Goal: Task Accomplishment & Management: Manage account settings

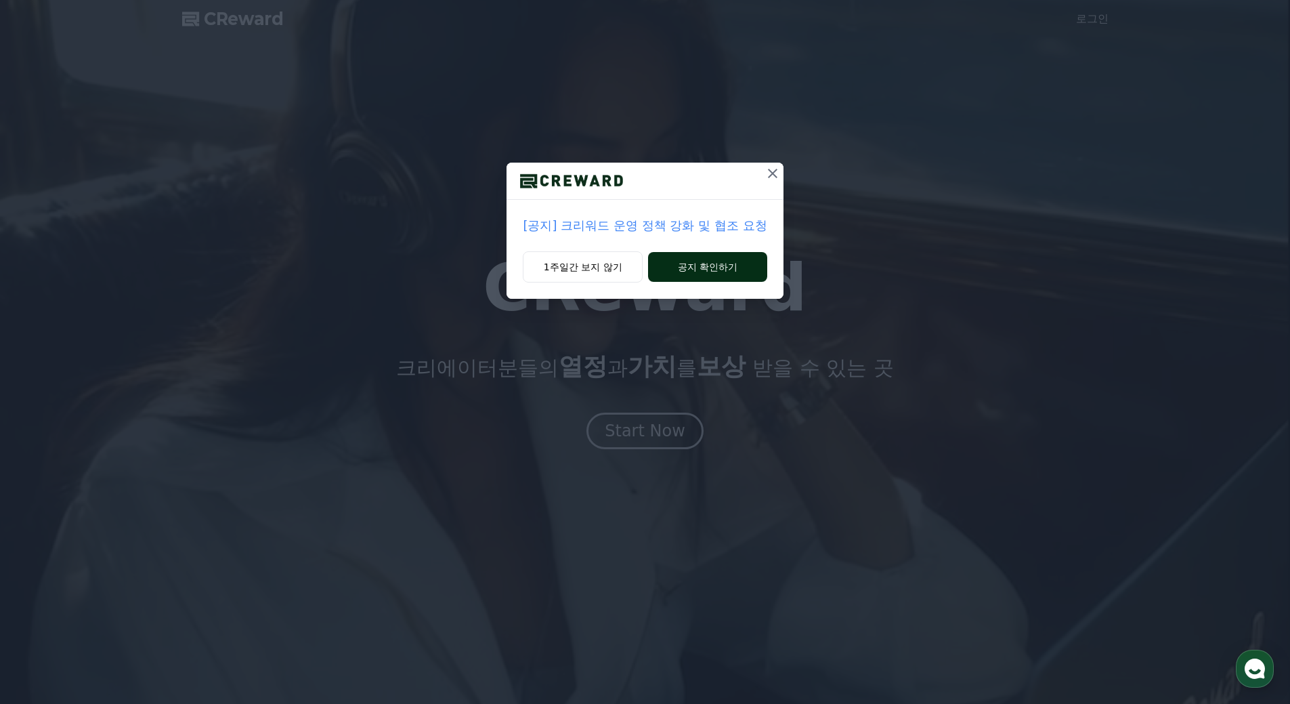
click at [722, 261] on button "공지 확인하기" at bounding box center [707, 267] width 119 height 30
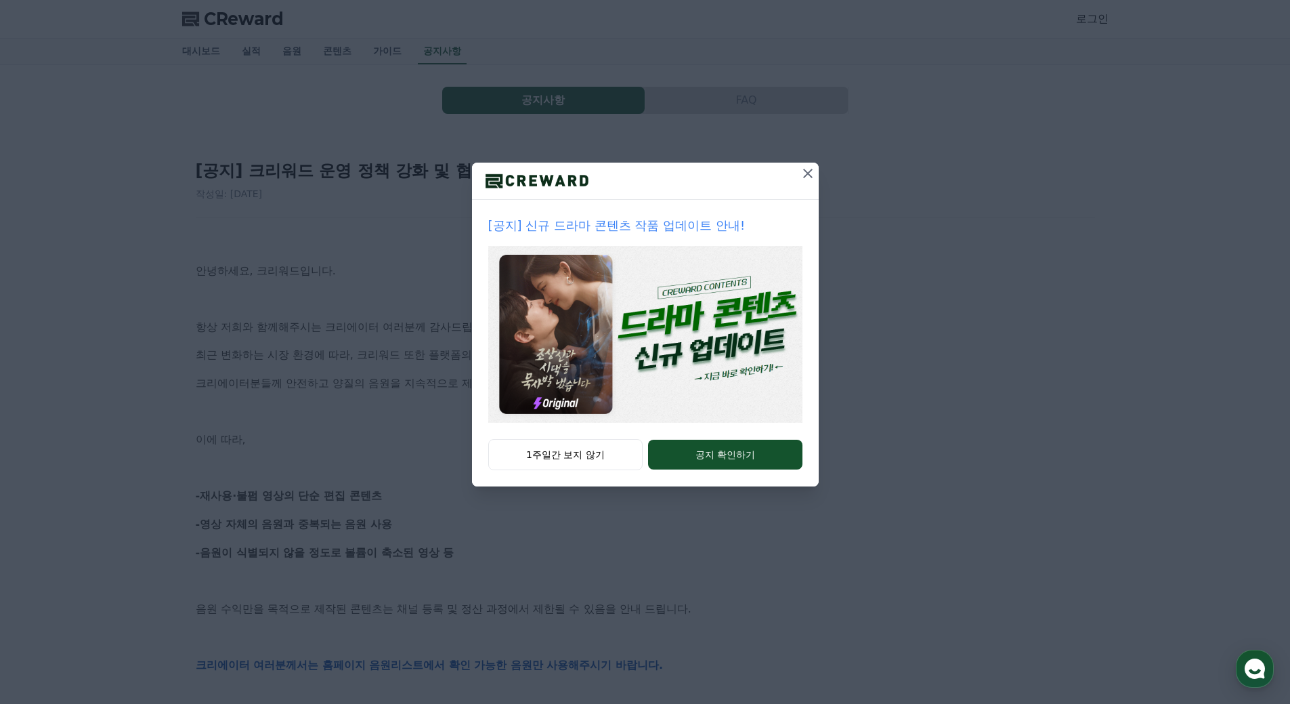
click at [810, 173] on icon at bounding box center [808, 173] width 16 height 16
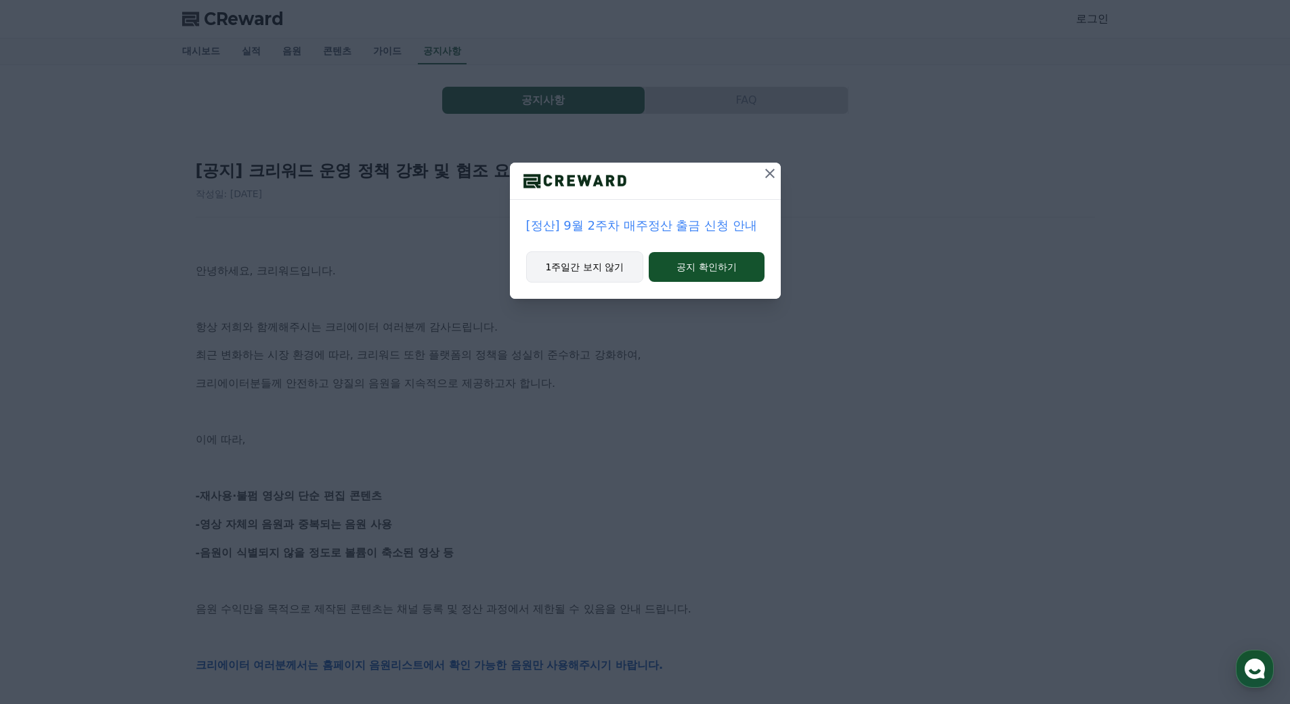
click at [602, 256] on button "1주일간 보지 않기" at bounding box center [585, 266] width 118 height 31
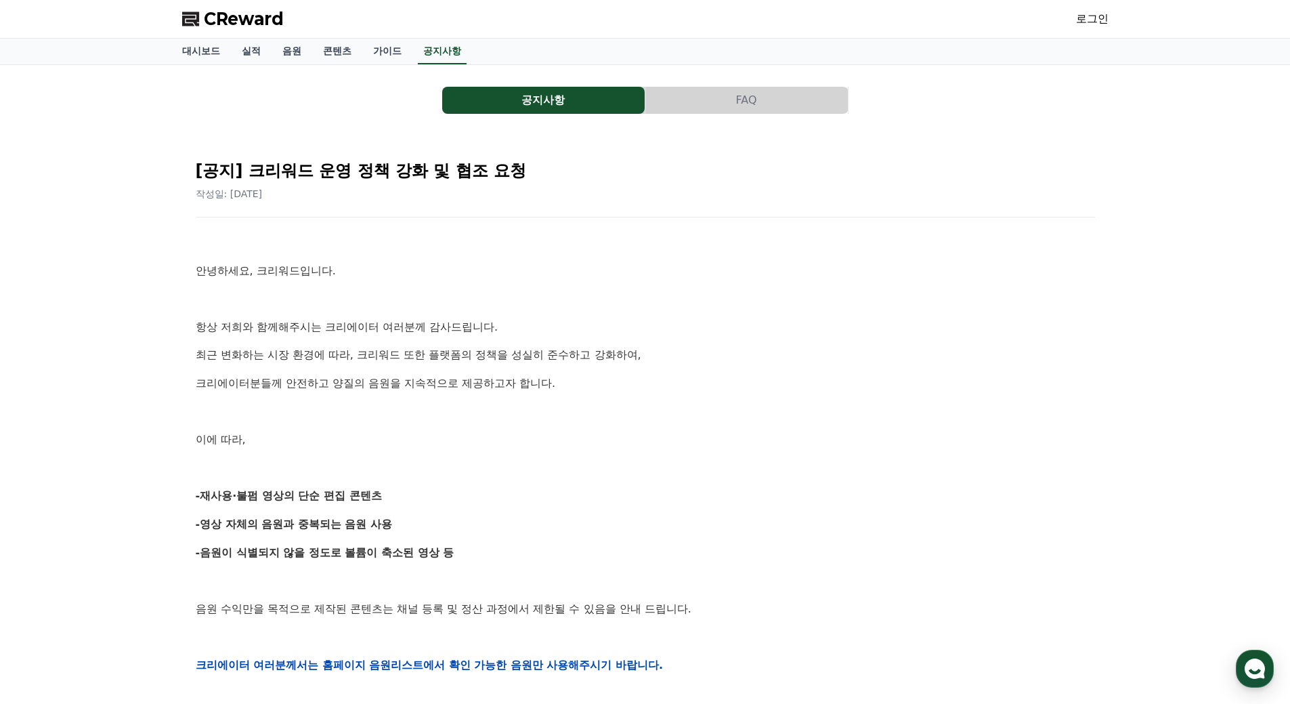
click at [504, 194] on div "작성일: 2025-09-15" at bounding box center [646, 194] width 900 height 14
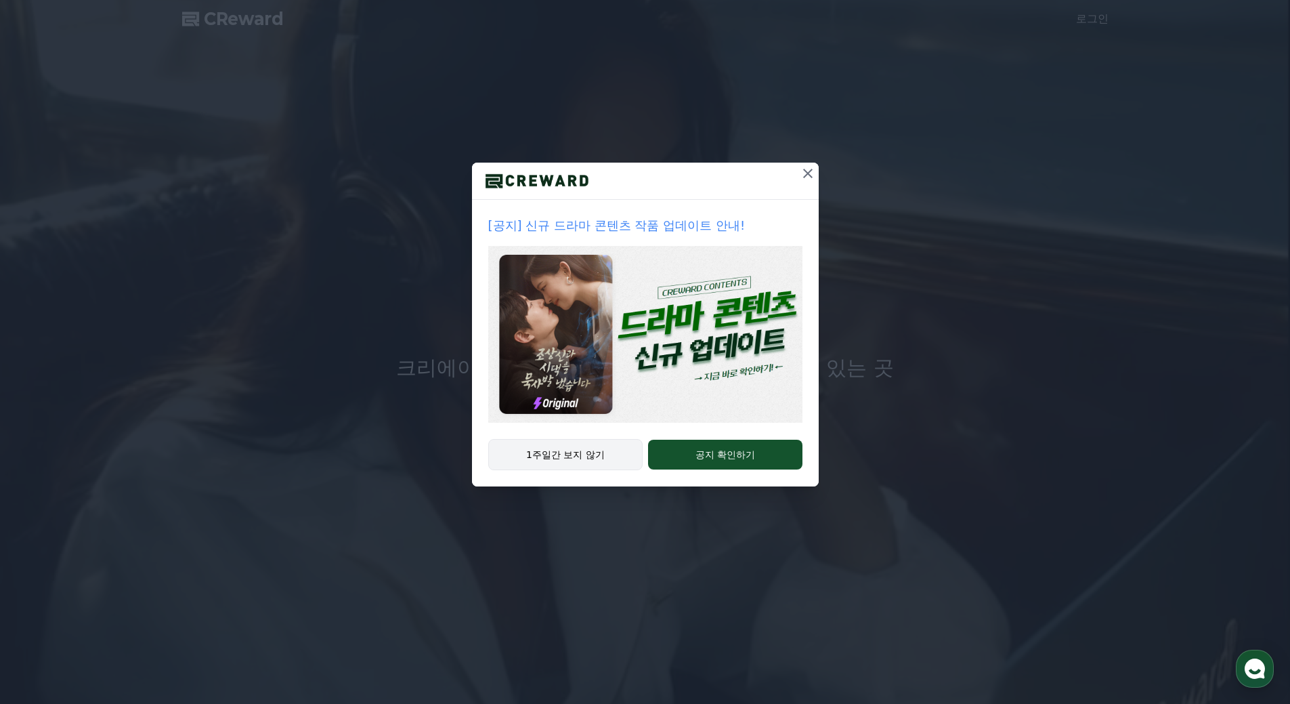
click at [593, 451] on button "1주일간 보지 않기" at bounding box center [565, 454] width 155 height 31
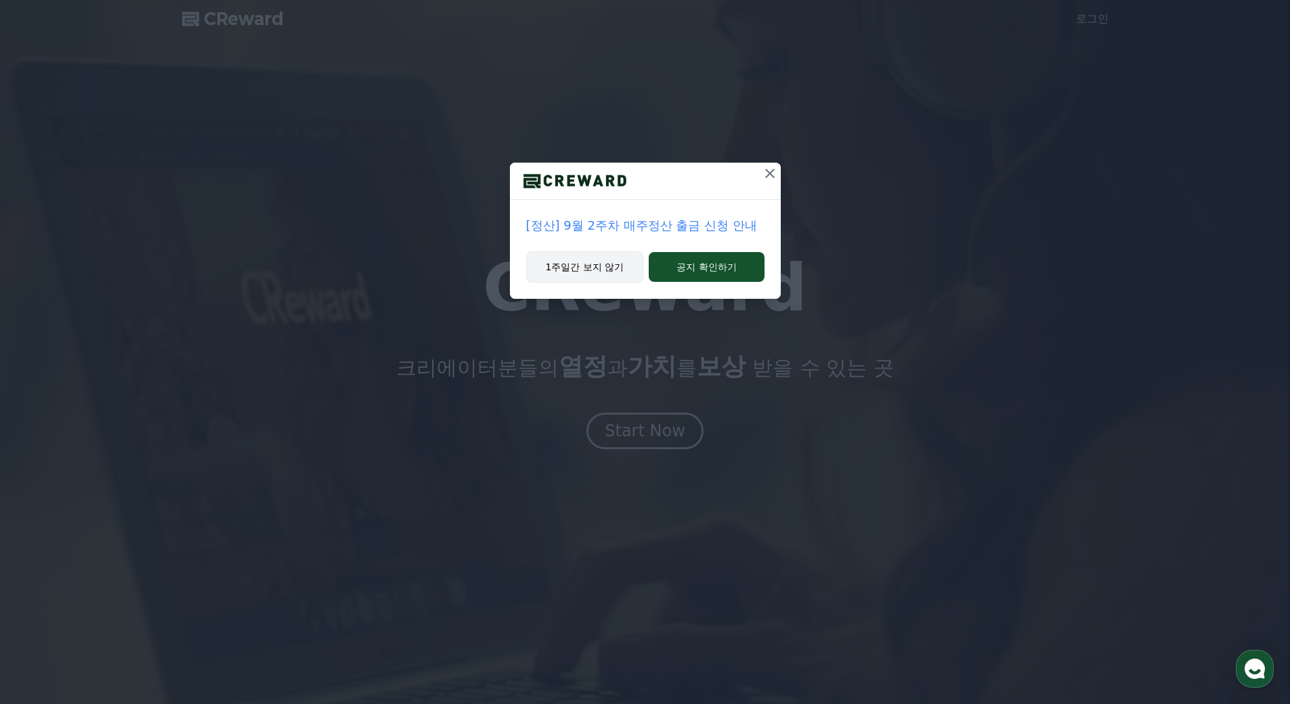
click at [608, 270] on button "1주일간 보지 않기" at bounding box center [585, 266] width 118 height 31
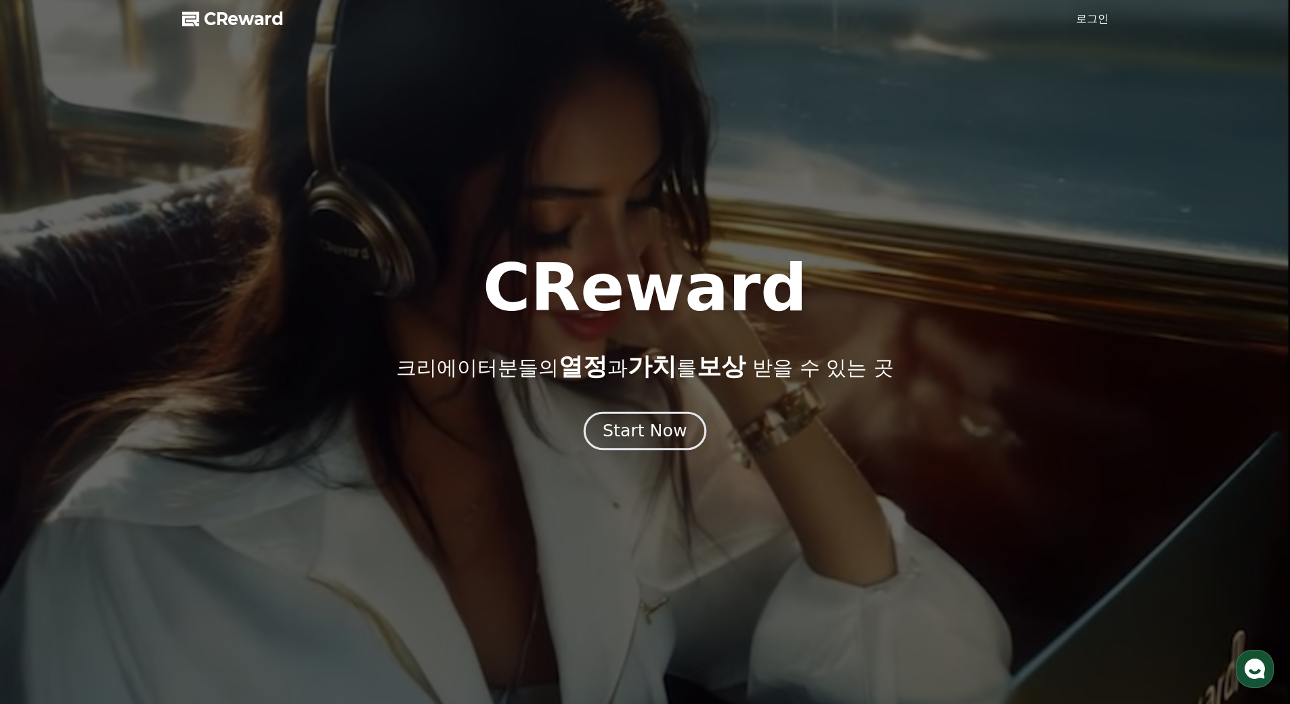
click at [660, 441] on div "Start Now" at bounding box center [645, 430] width 84 height 23
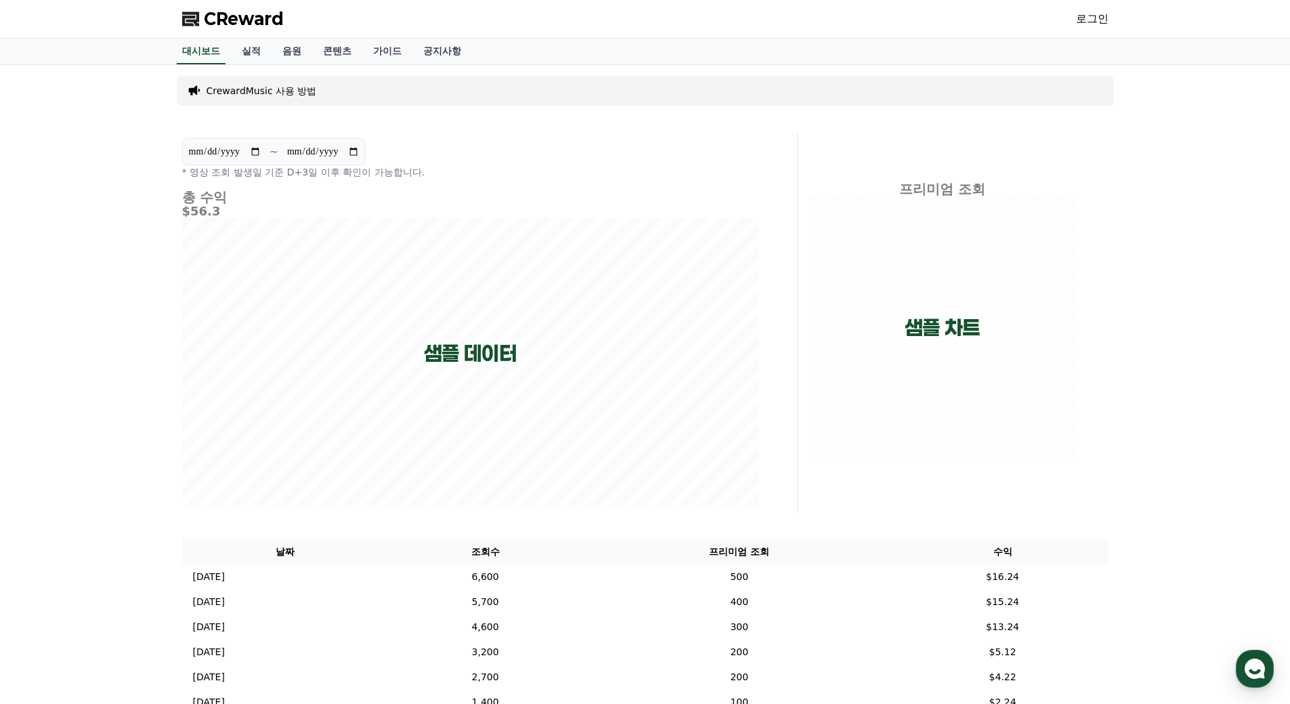
click at [1085, 14] on link "로그인" at bounding box center [1092, 19] width 33 height 16
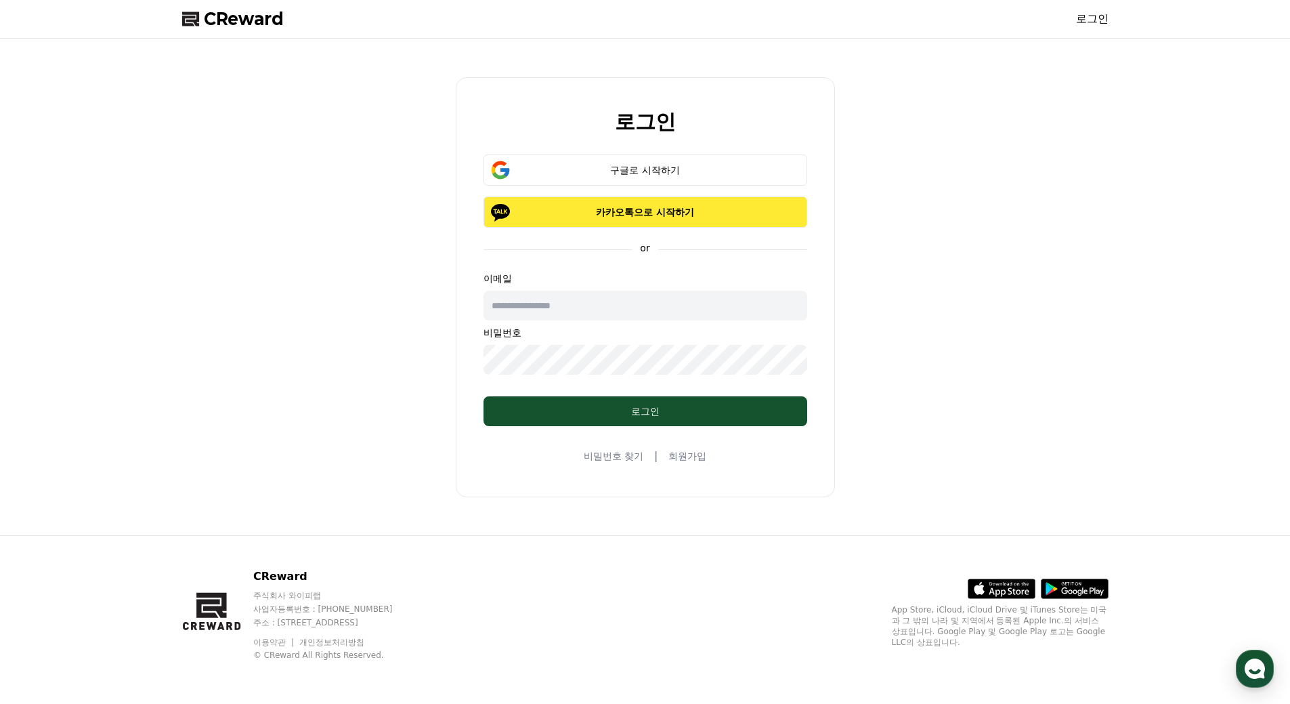
click at [671, 215] on p "카카오톡으로 시작하기" at bounding box center [645, 212] width 285 height 14
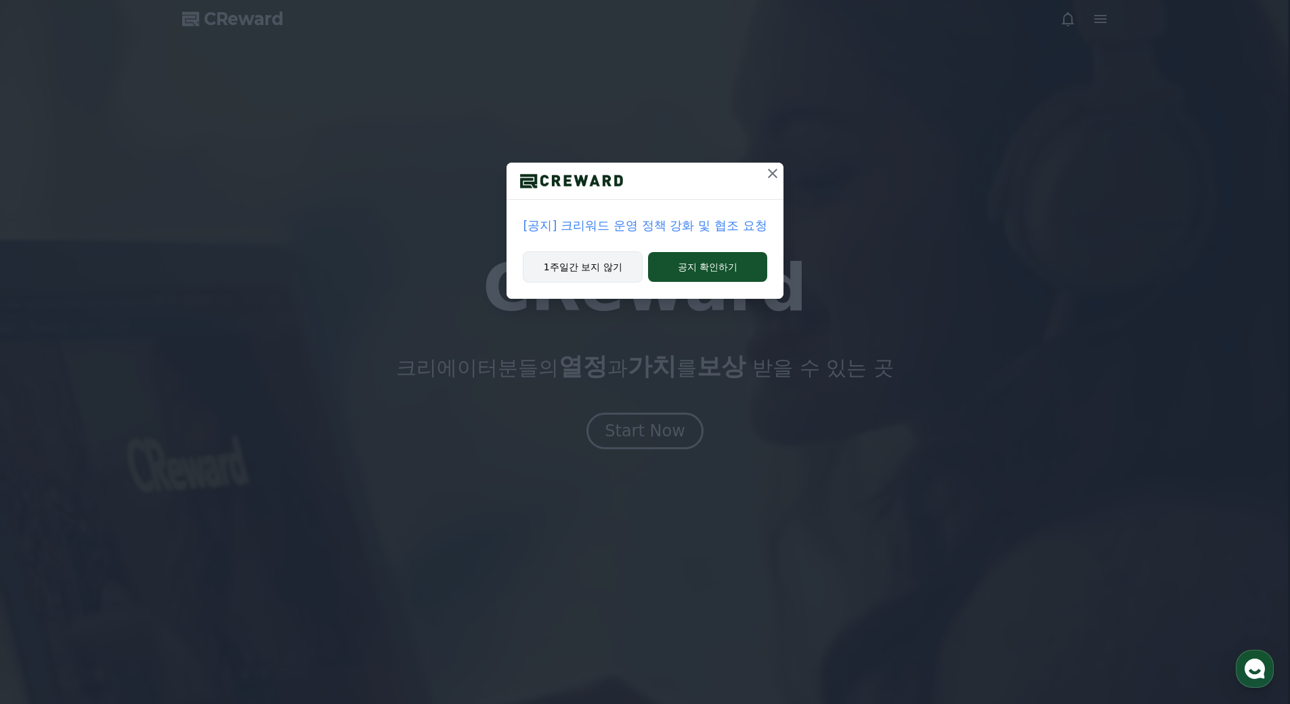
click at [585, 275] on button "1주일간 보지 않기" at bounding box center [583, 266] width 120 height 31
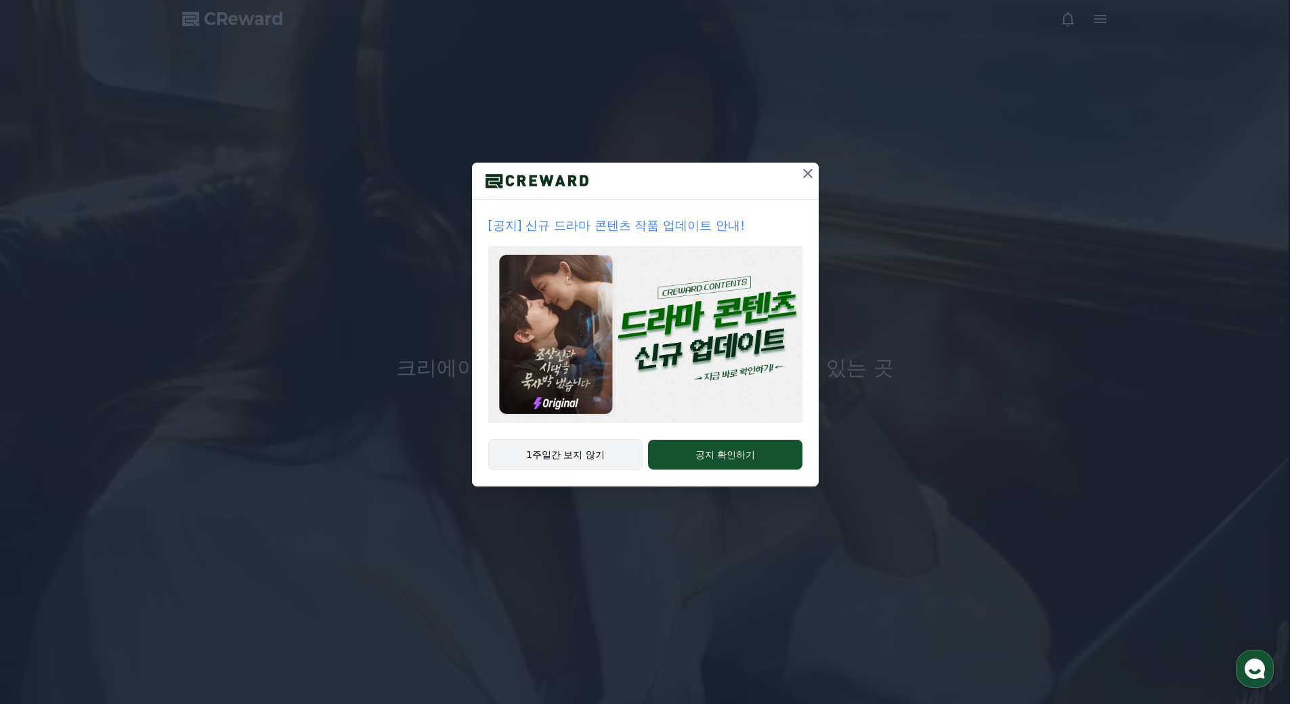
drag, startPoint x: 567, startPoint y: 453, endPoint x: 576, endPoint y: 452, distance: 9.5
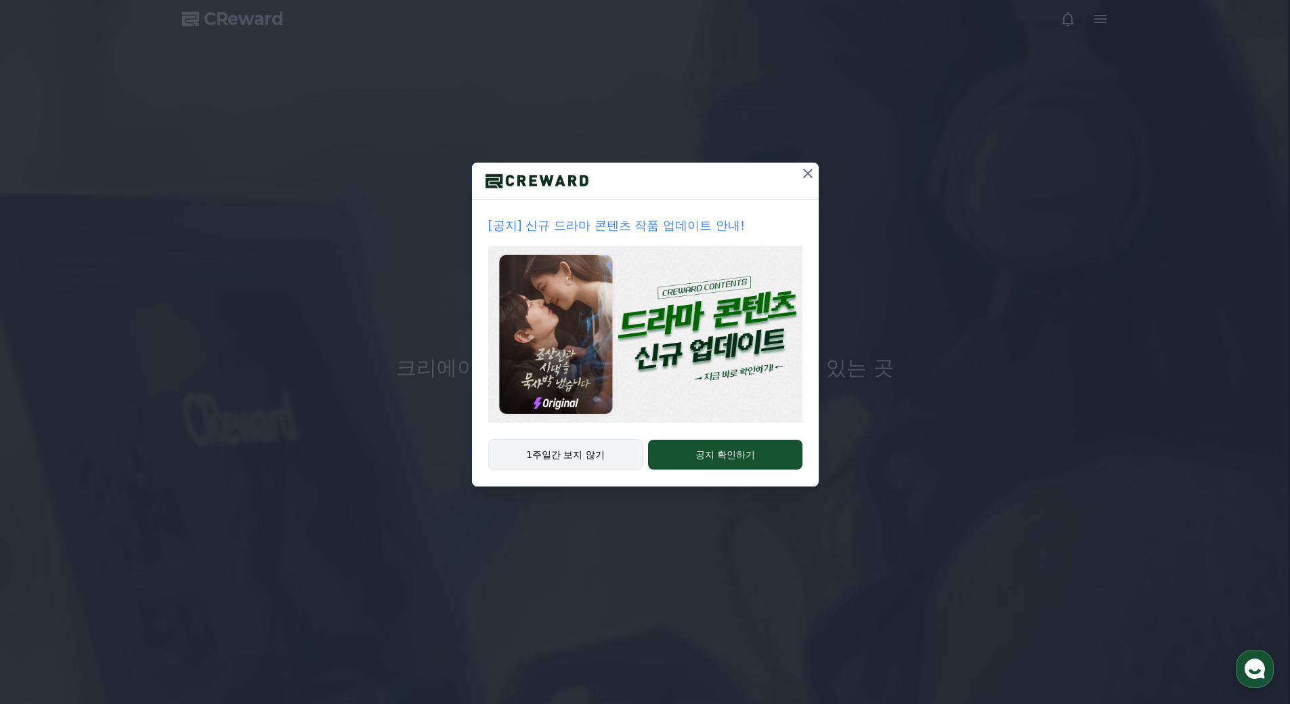
click at [567, 453] on button "1주일간 보지 않기" at bounding box center [565, 454] width 155 height 31
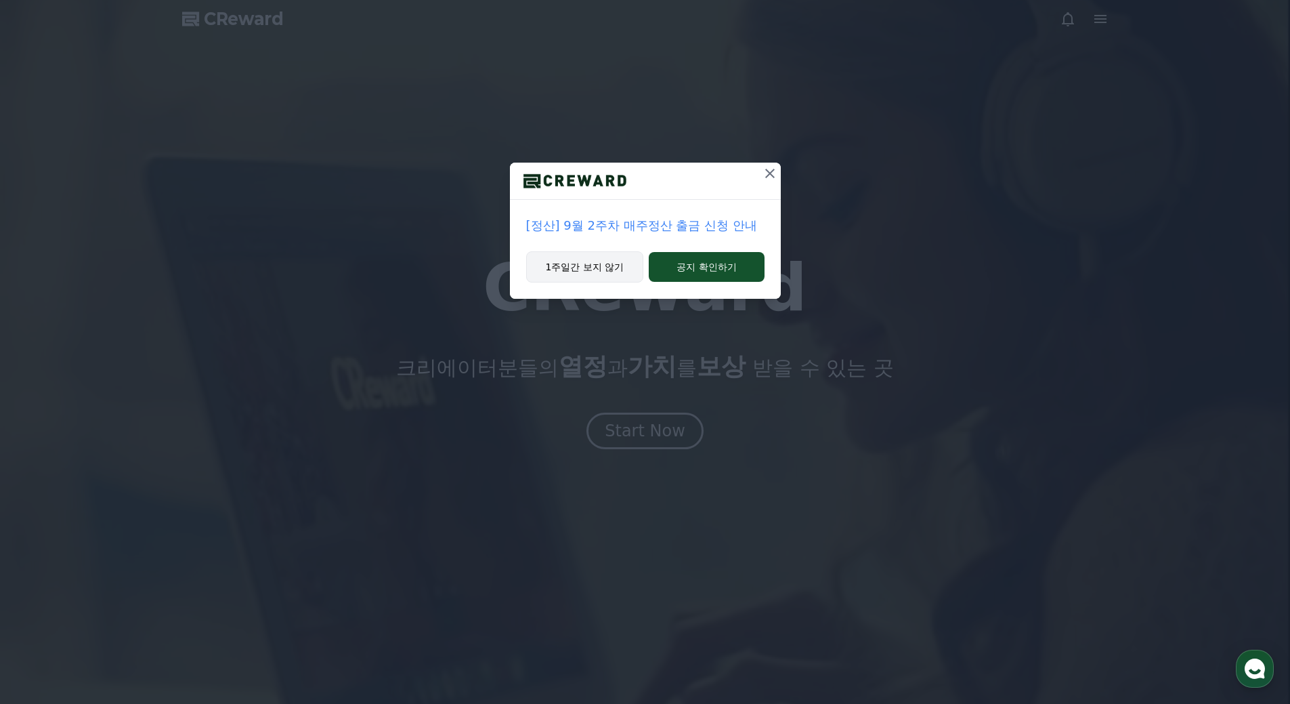
click at [620, 265] on button "1주일간 보지 않기" at bounding box center [585, 266] width 118 height 31
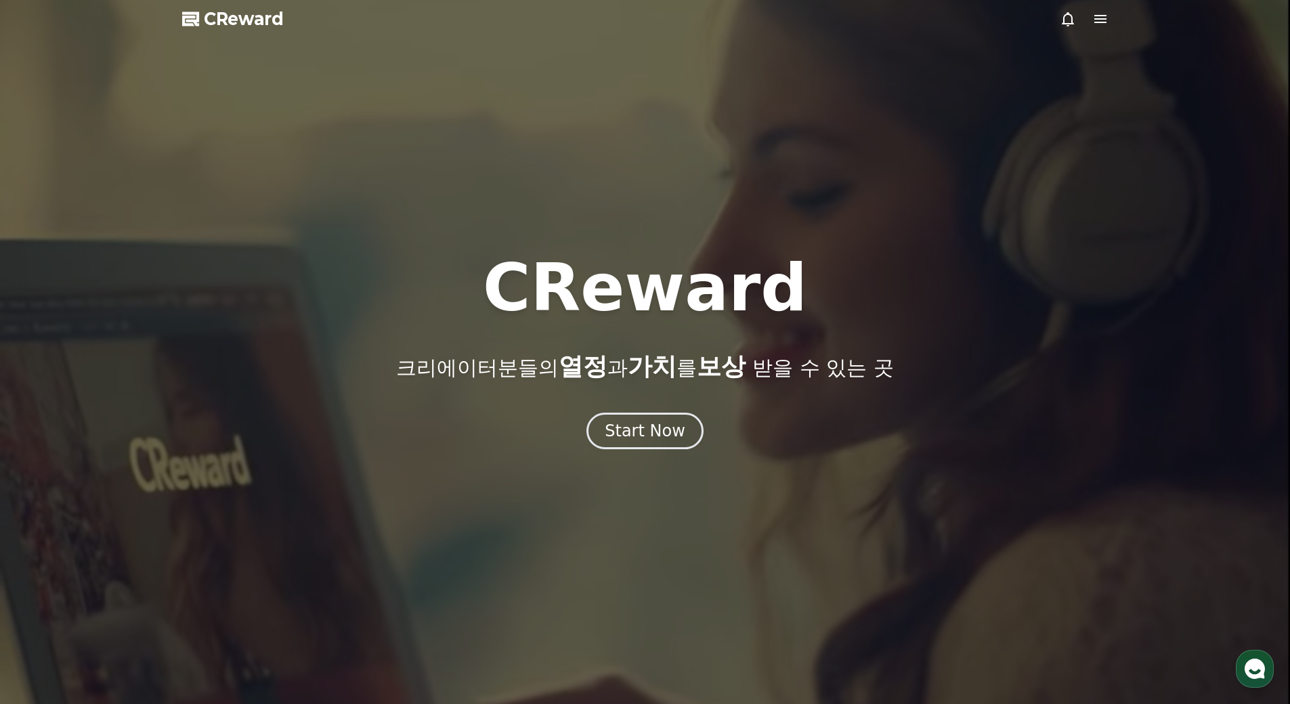
click at [654, 450] on div at bounding box center [645, 352] width 1290 height 704
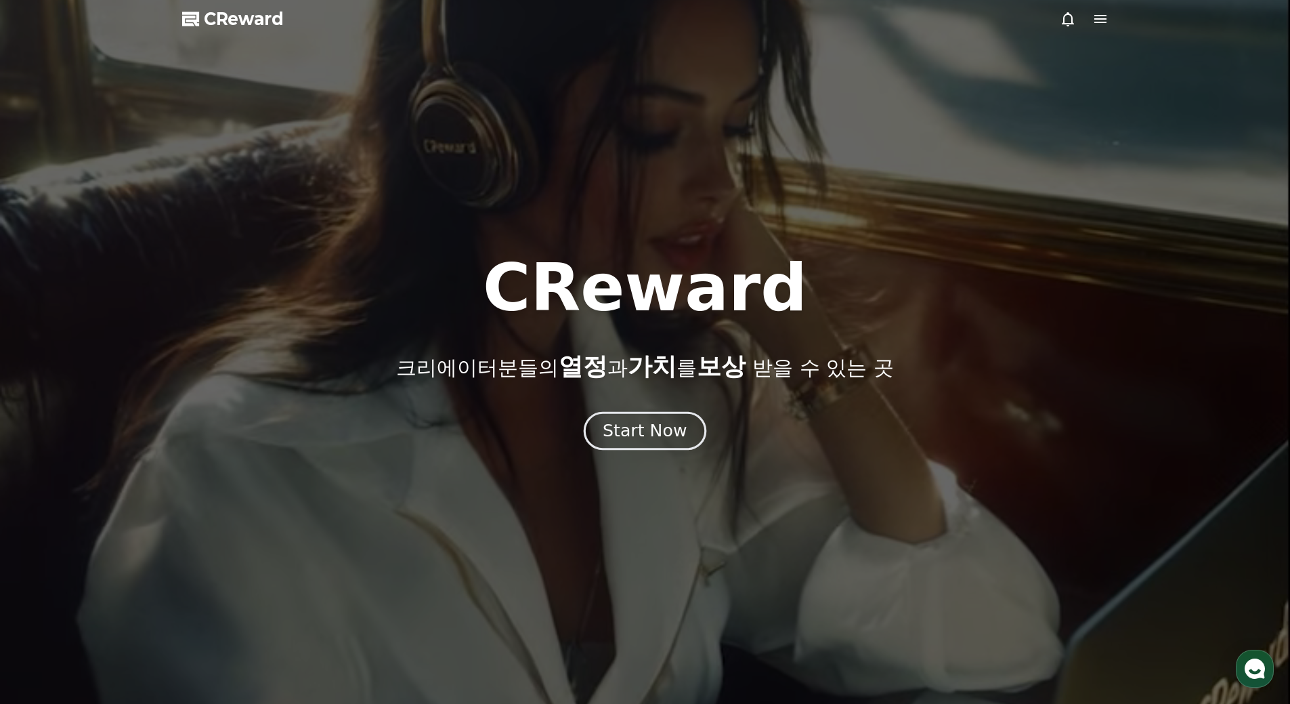
click at [668, 432] on div "Start Now" at bounding box center [645, 430] width 84 height 23
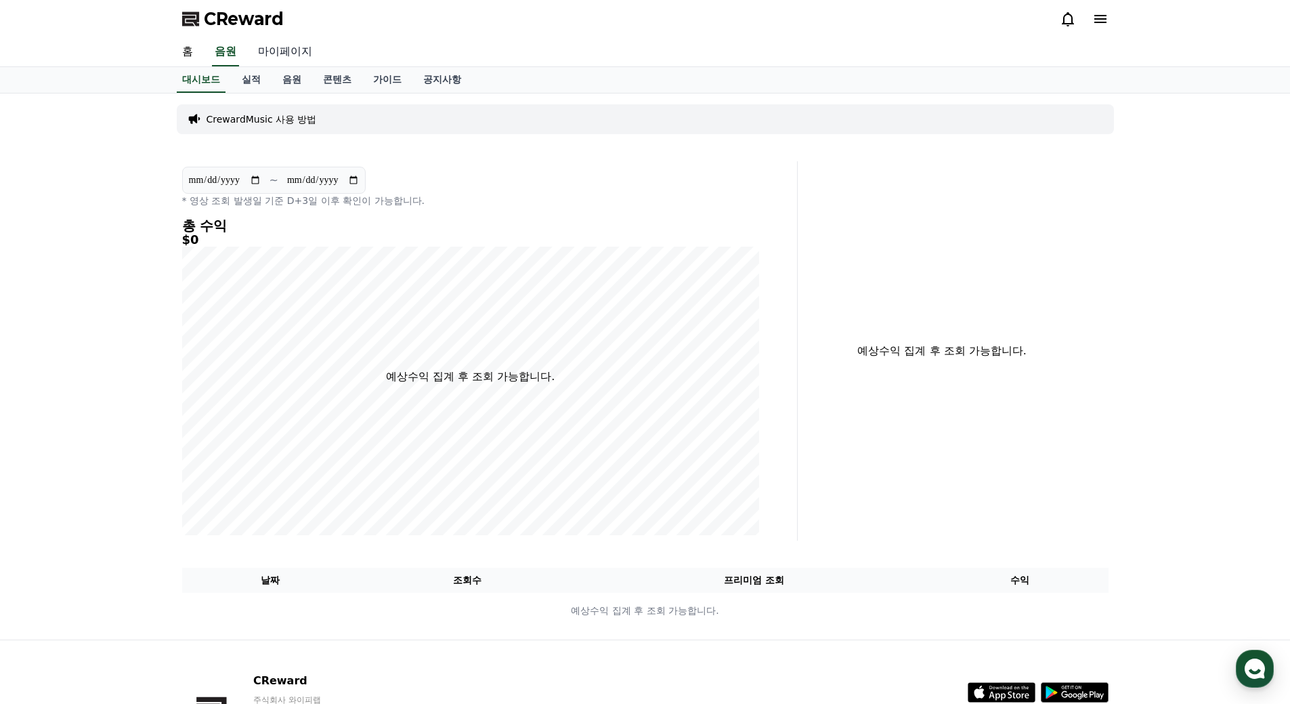
click at [302, 56] on link "마이페이지" at bounding box center [285, 52] width 76 height 28
select select "**********"
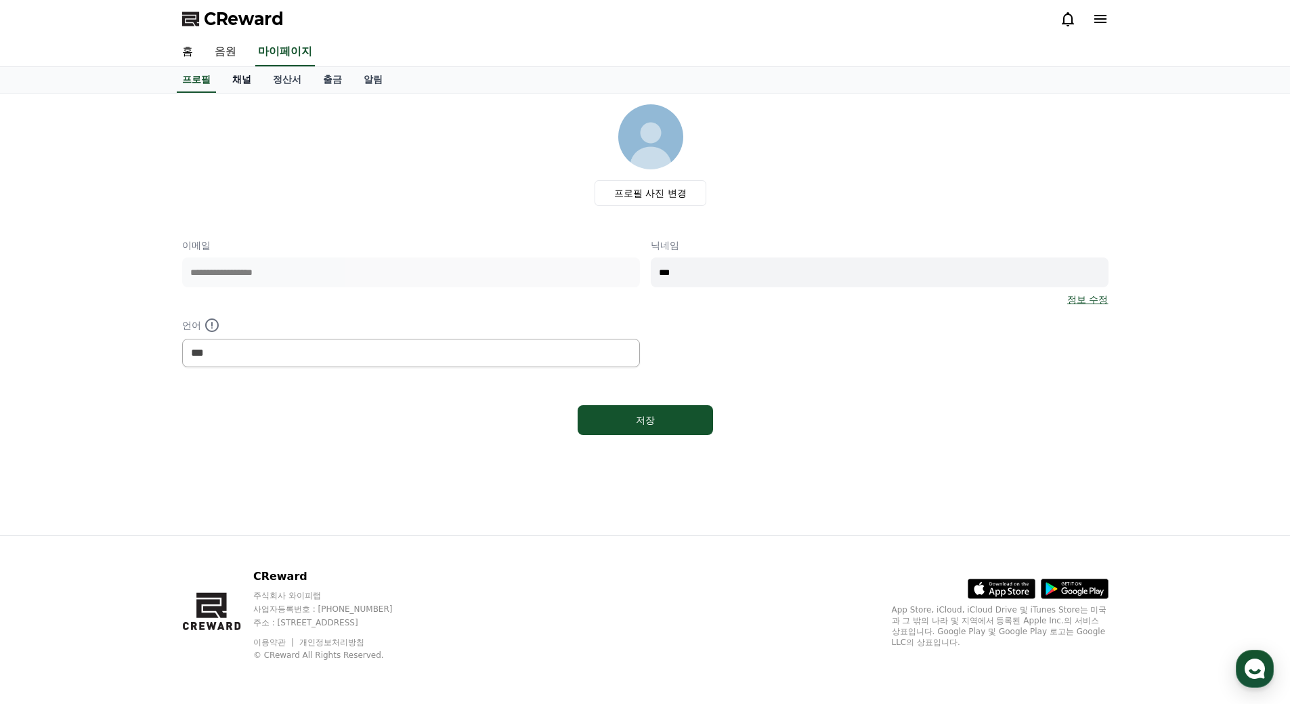
click at [245, 80] on link "채널" at bounding box center [242, 80] width 41 height 26
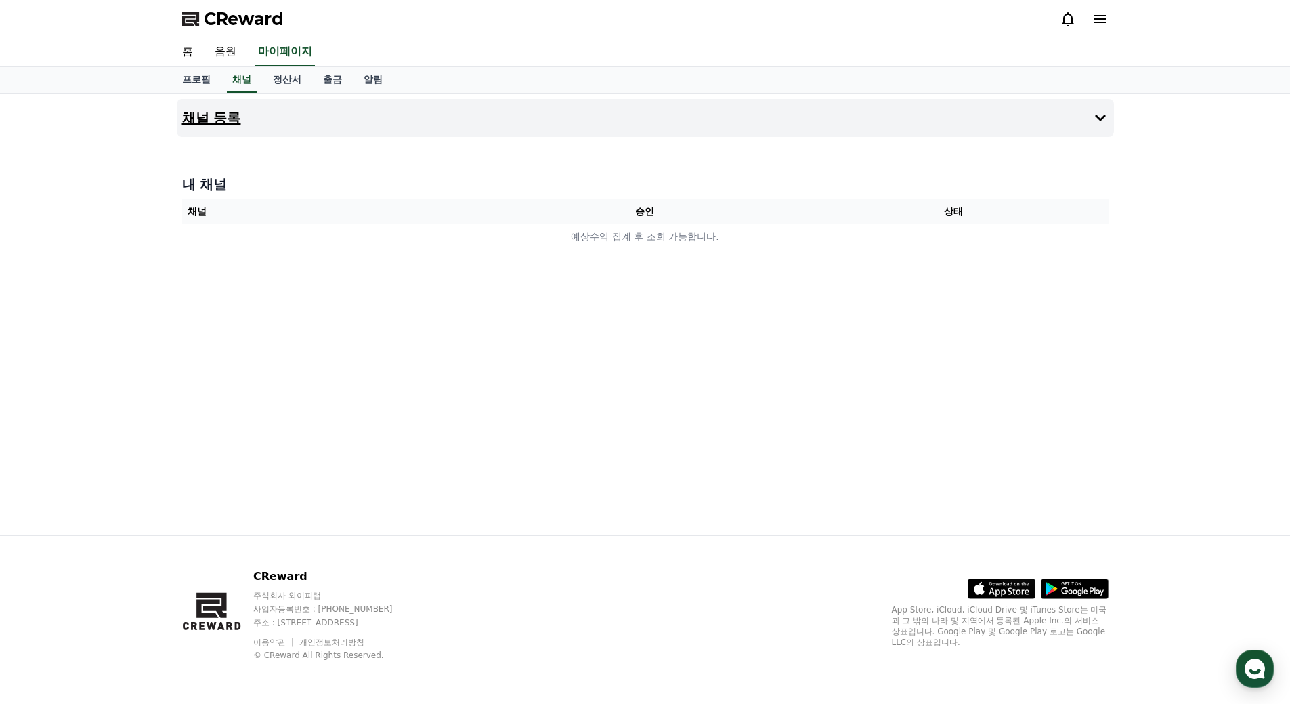
click at [1095, 119] on icon at bounding box center [1101, 118] width 16 height 16
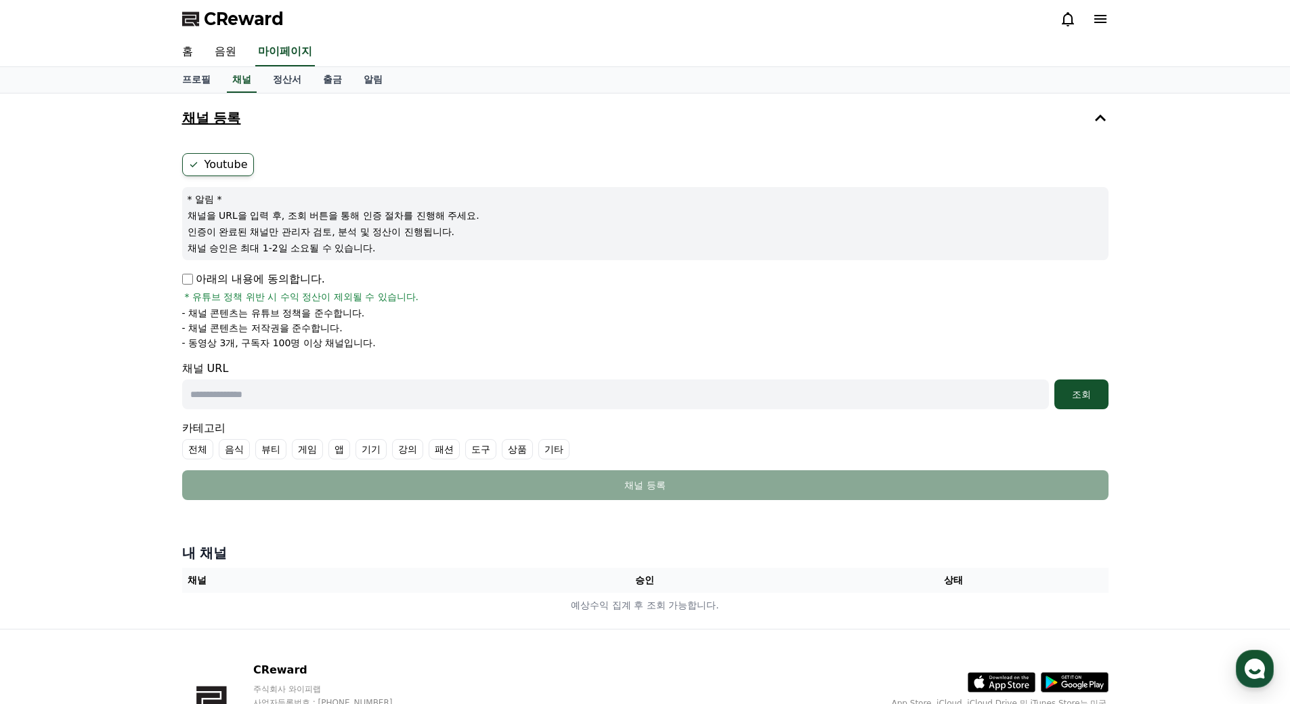
click at [306, 398] on input "text" at bounding box center [615, 394] width 867 height 30
paste input "**********"
type input "**********"
click at [518, 403] on input "**********" at bounding box center [615, 394] width 867 height 30
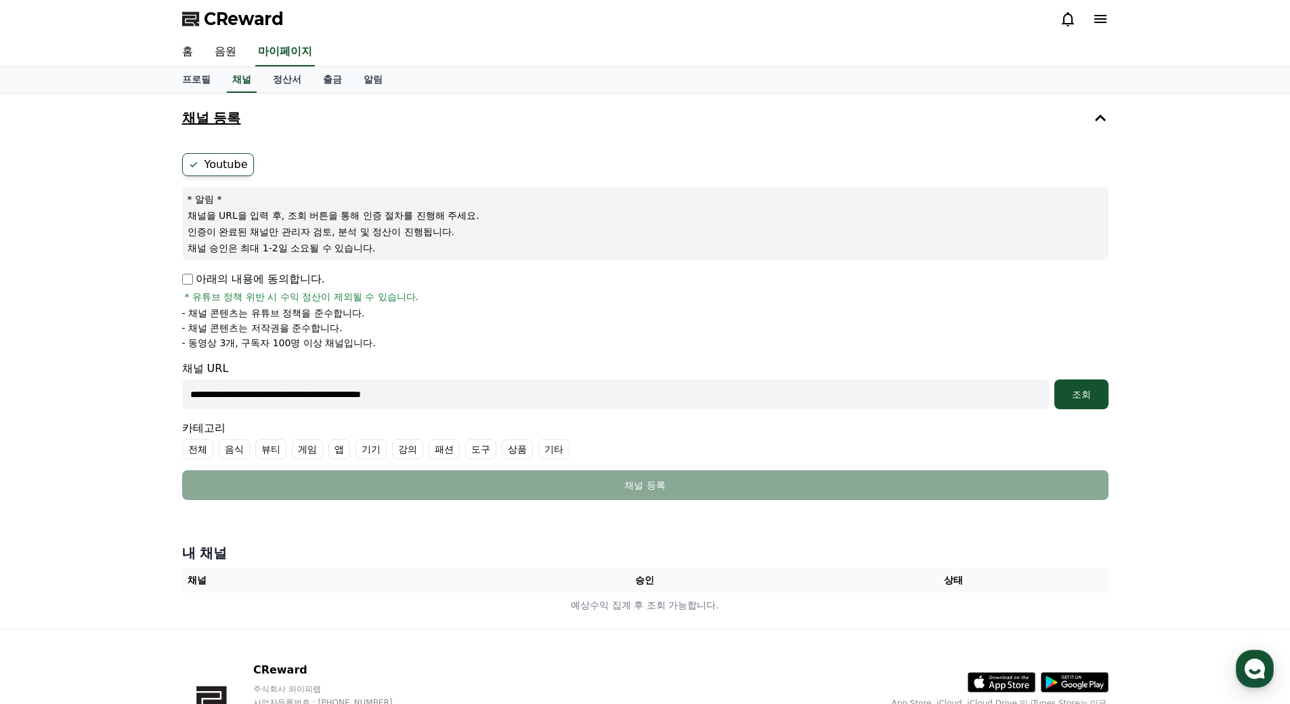
click at [518, 403] on input "**********" at bounding box center [615, 394] width 867 height 30
click at [1089, 390] on div "조회" at bounding box center [1081, 394] width 43 height 14
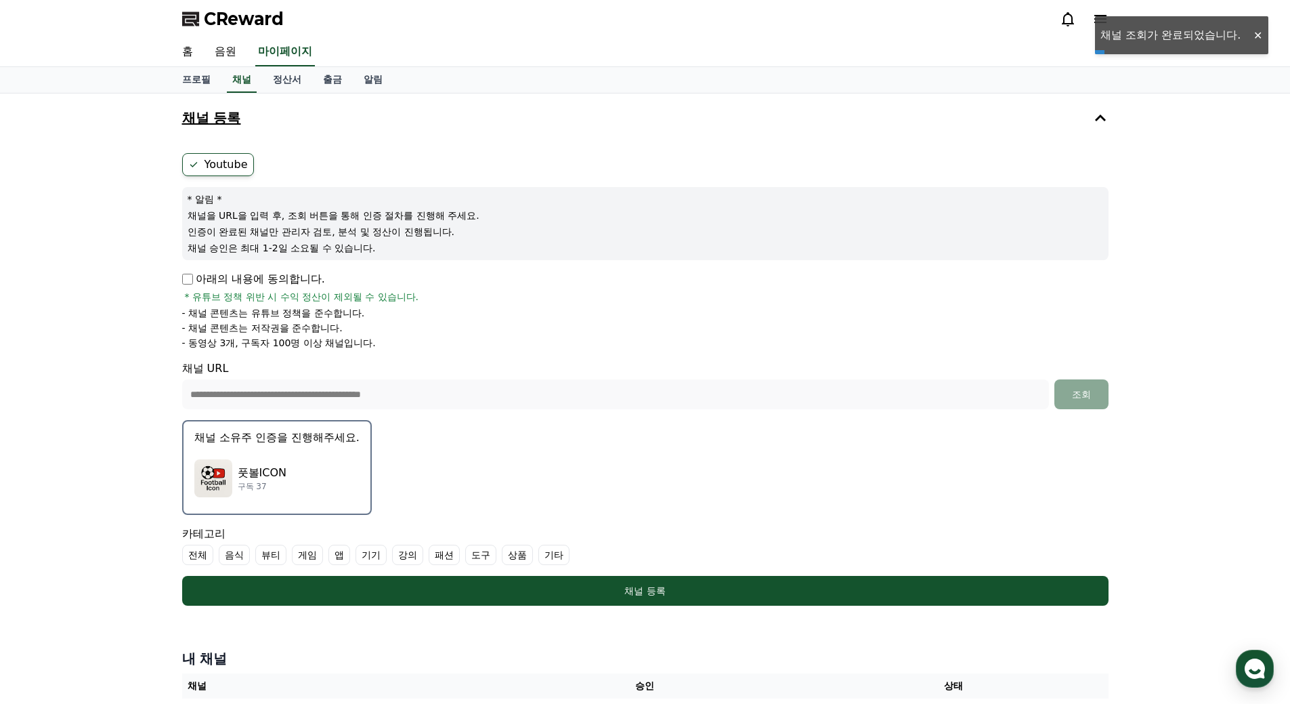
click at [236, 469] on div "풋볼ICON 구독 37" at bounding box center [276, 478] width 165 height 54
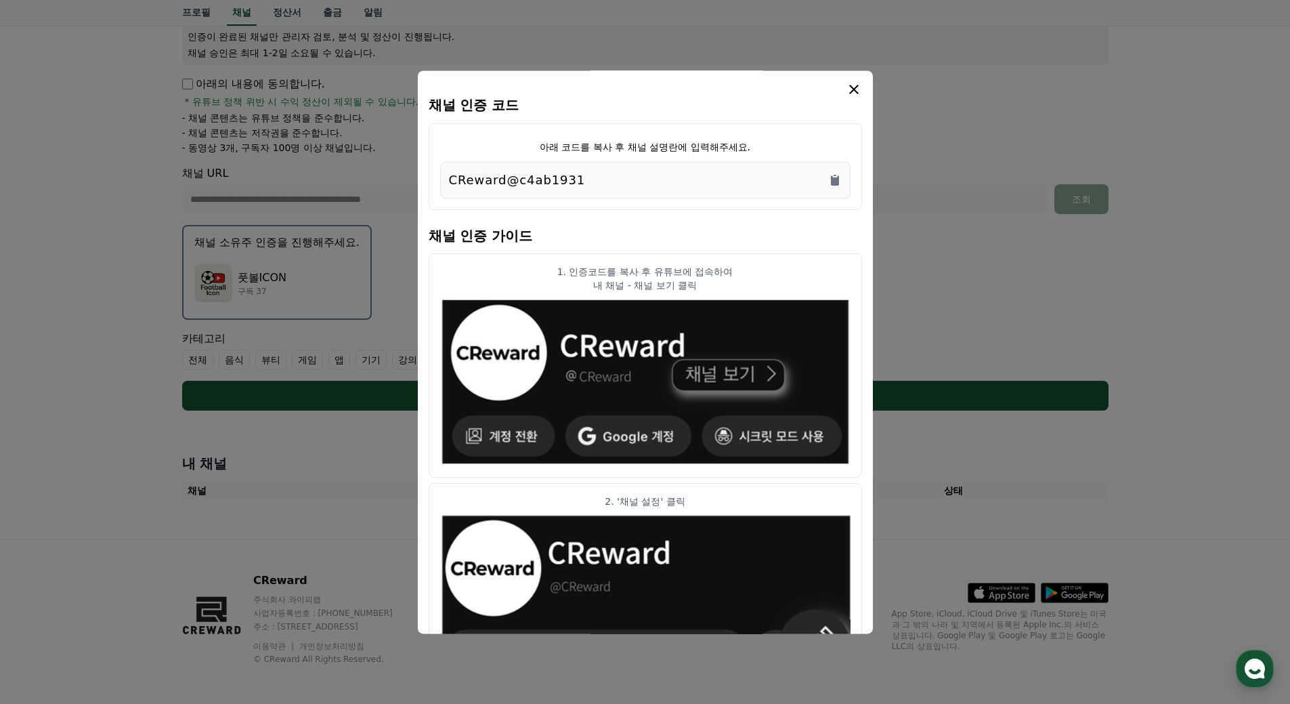
scroll to position [199, 0]
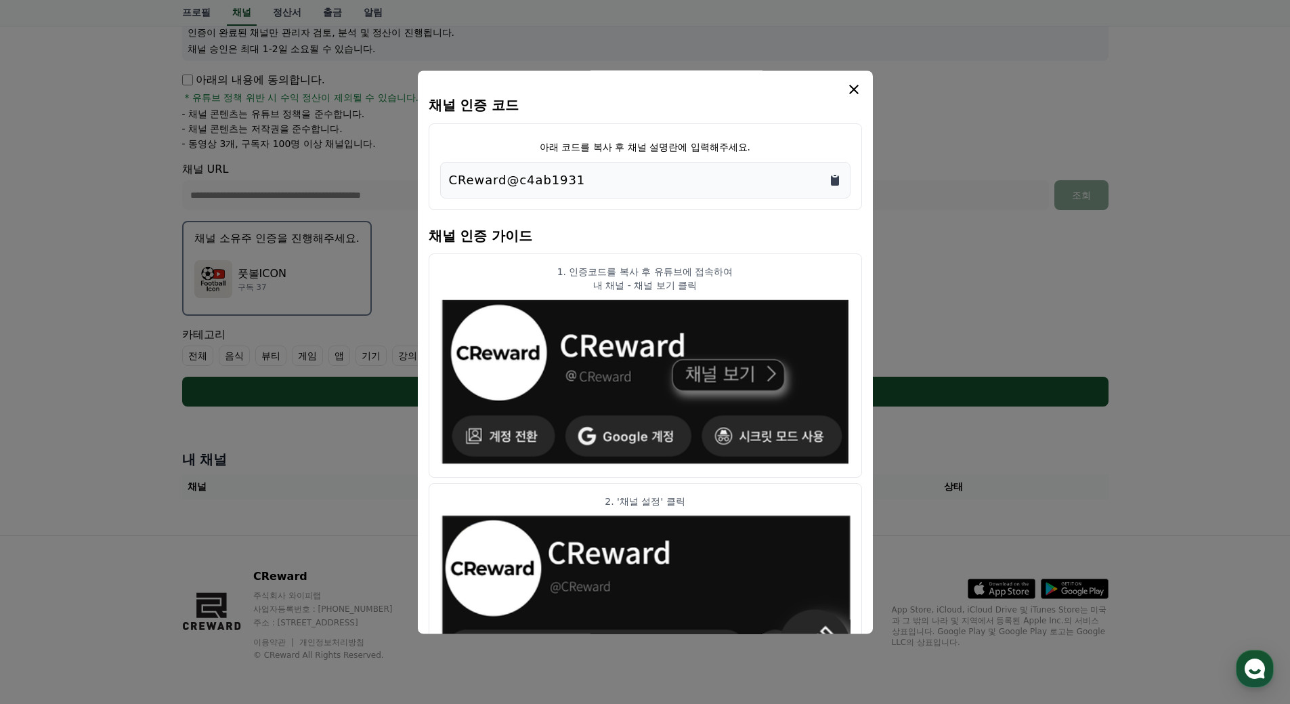
click at [837, 177] on icon "Copy to clipboard" at bounding box center [835, 180] width 14 height 14
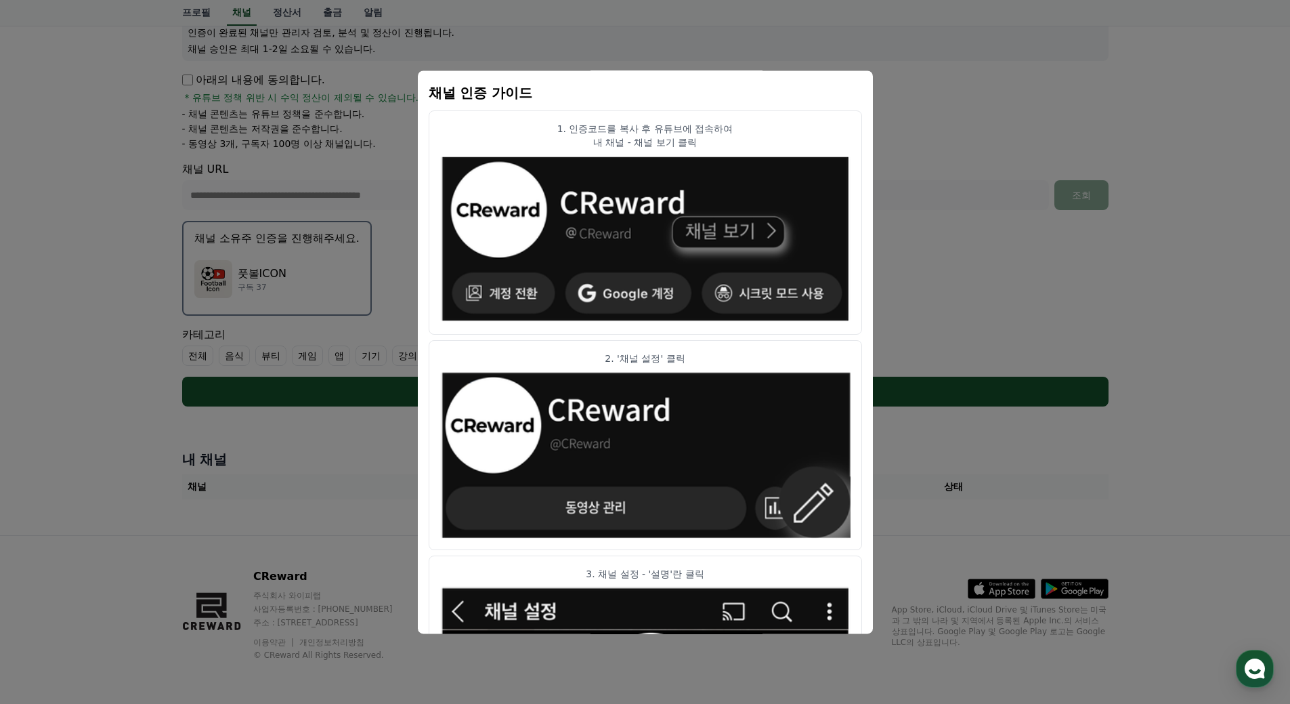
scroll to position [0, 0]
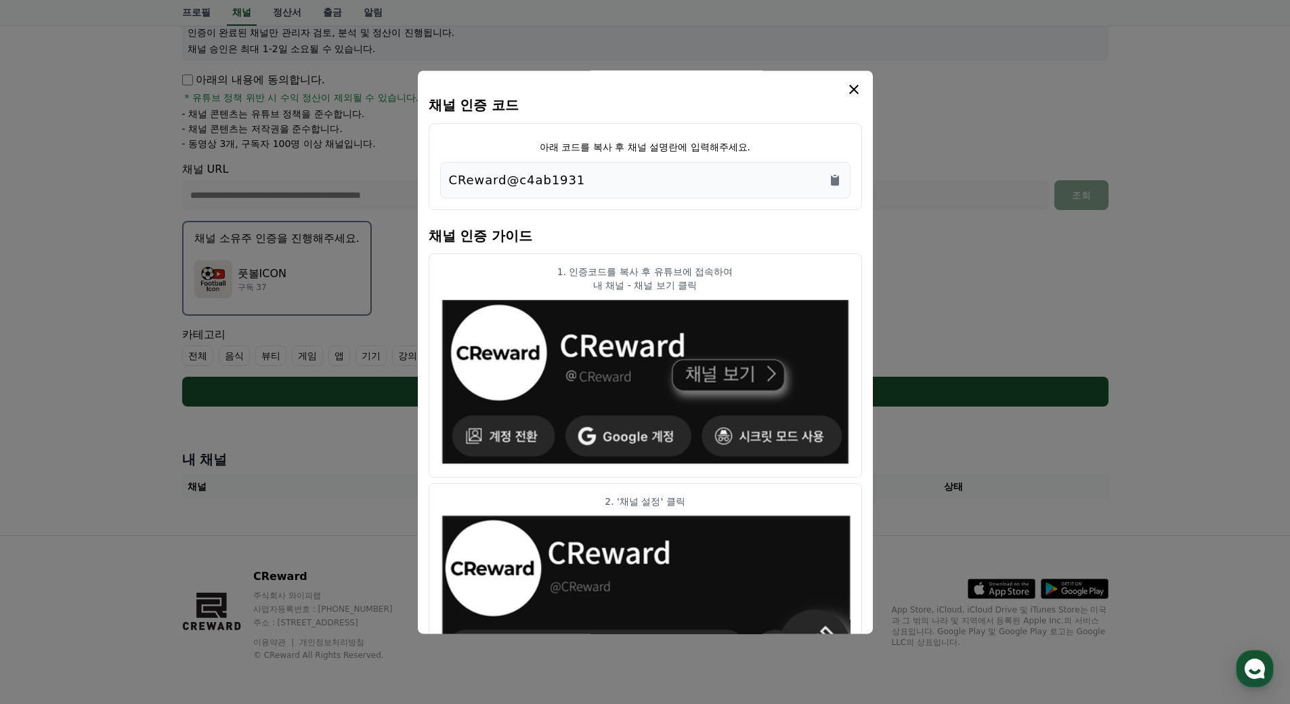
click at [852, 85] on icon "modal" at bounding box center [854, 89] width 16 height 16
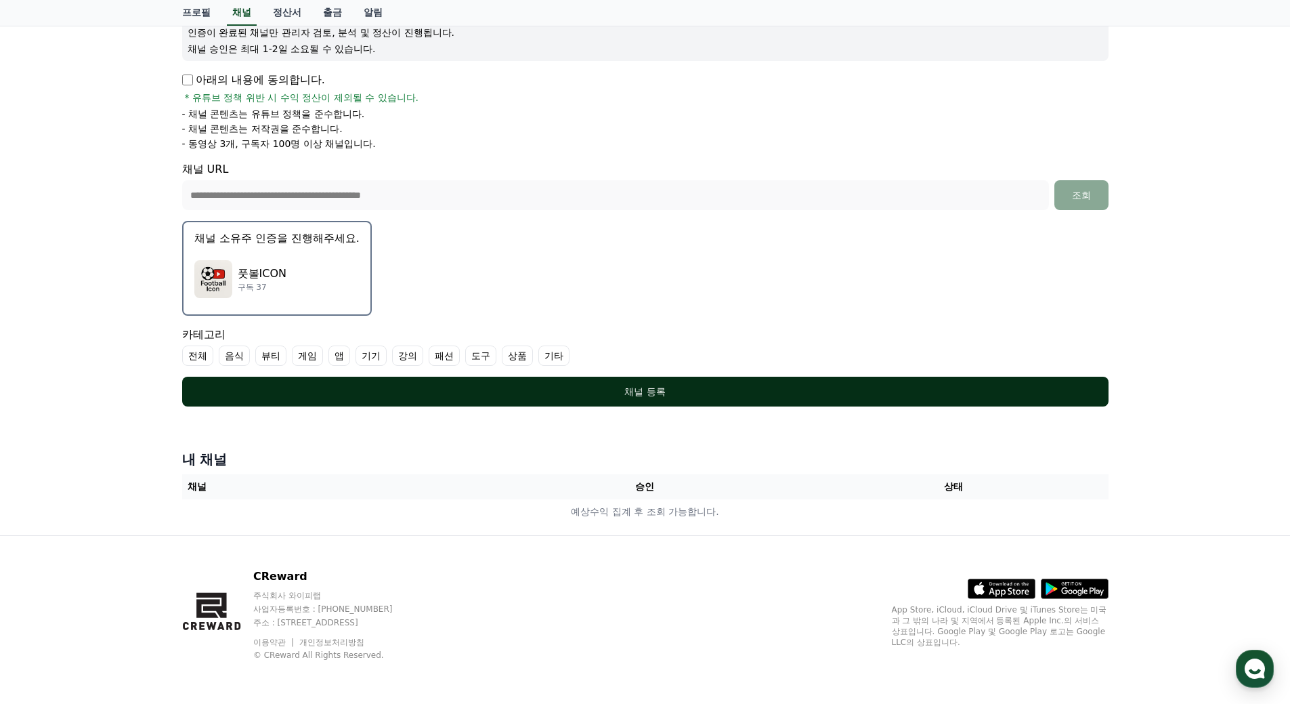
click at [695, 389] on div "채널 등록" at bounding box center [645, 392] width 873 height 14
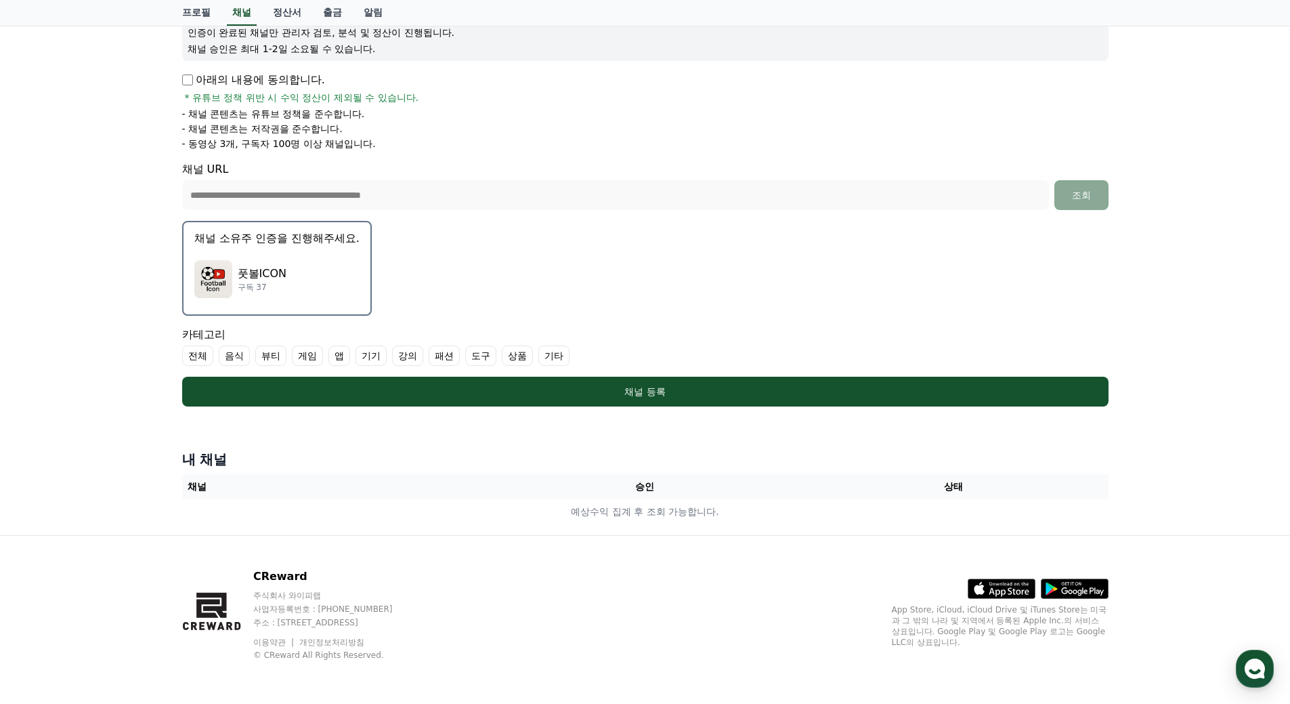
drag, startPoint x: 193, startPoint y: 350, endPoint x: 203, endPoint y: 354, distance: 10.3
click at [194, 350] on label "전체" at bounding box center [197, 355] width 31 height 20
click at [580, 360] on label "기타" at bounding box center [570, 355] width 31 height 20
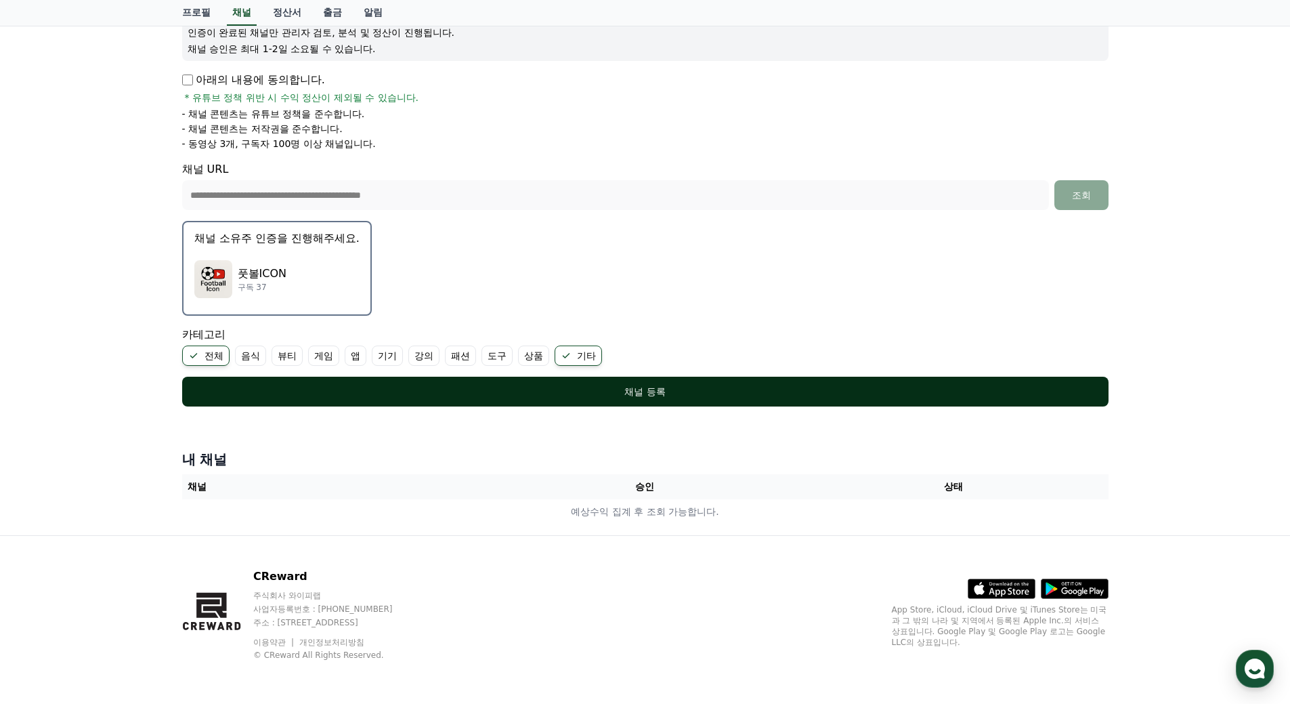
click at [599, 382] on button "채널 등록" at bounding box center [645, 392] width 927 height 30
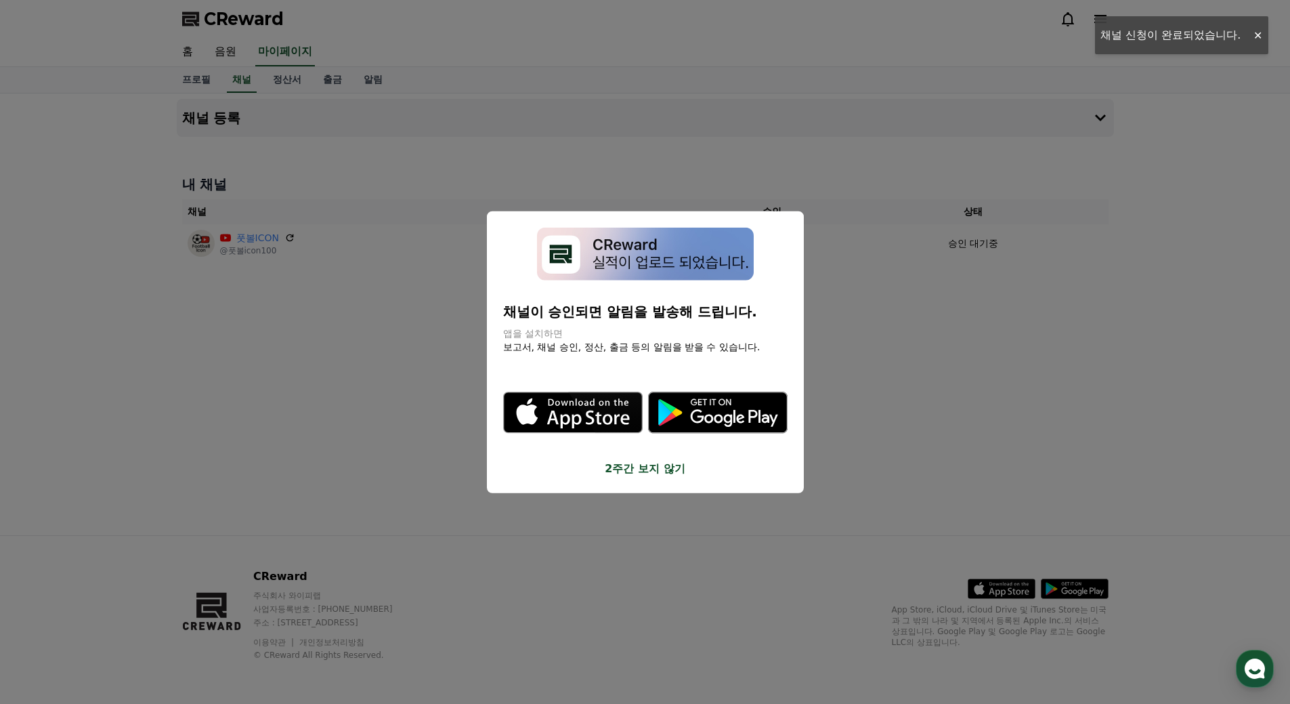
click at [921, 361] on button "close modal" at bounding box center [645, 352] width 1290 height 704
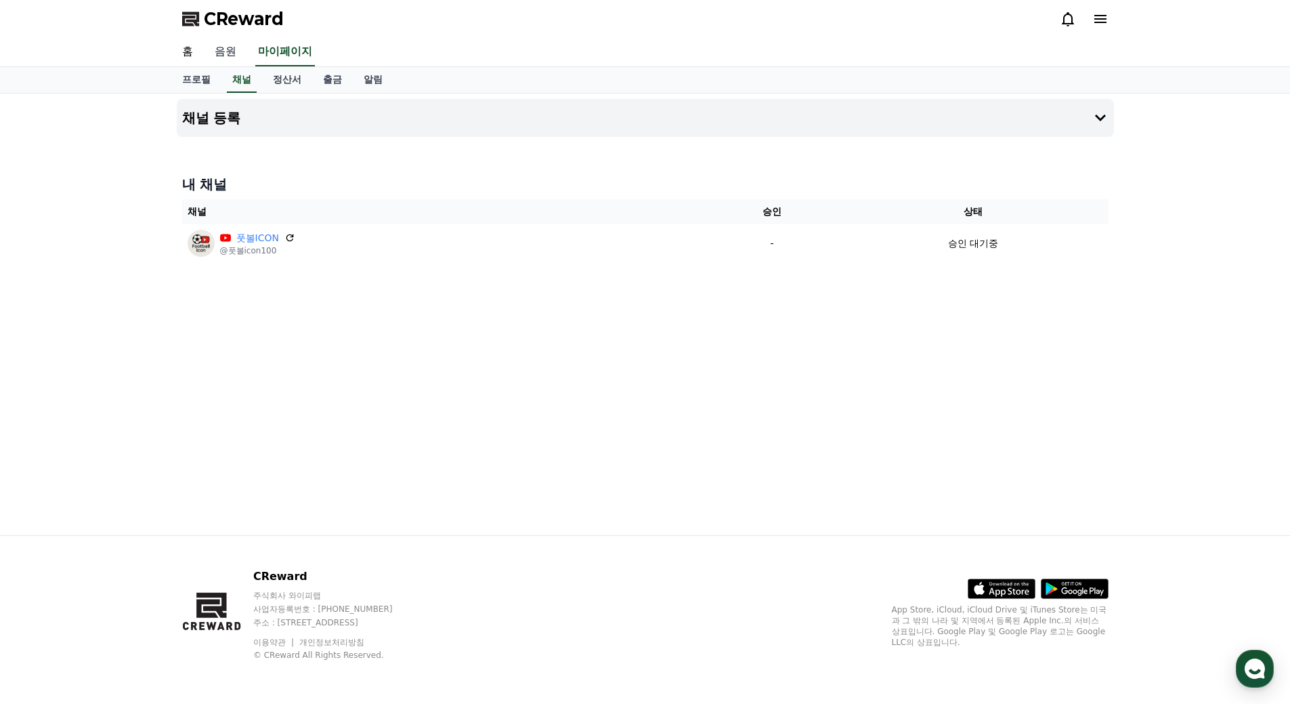
click at [226, 49] on link "음원" at bounding box center [225, 52] width 43 height 28
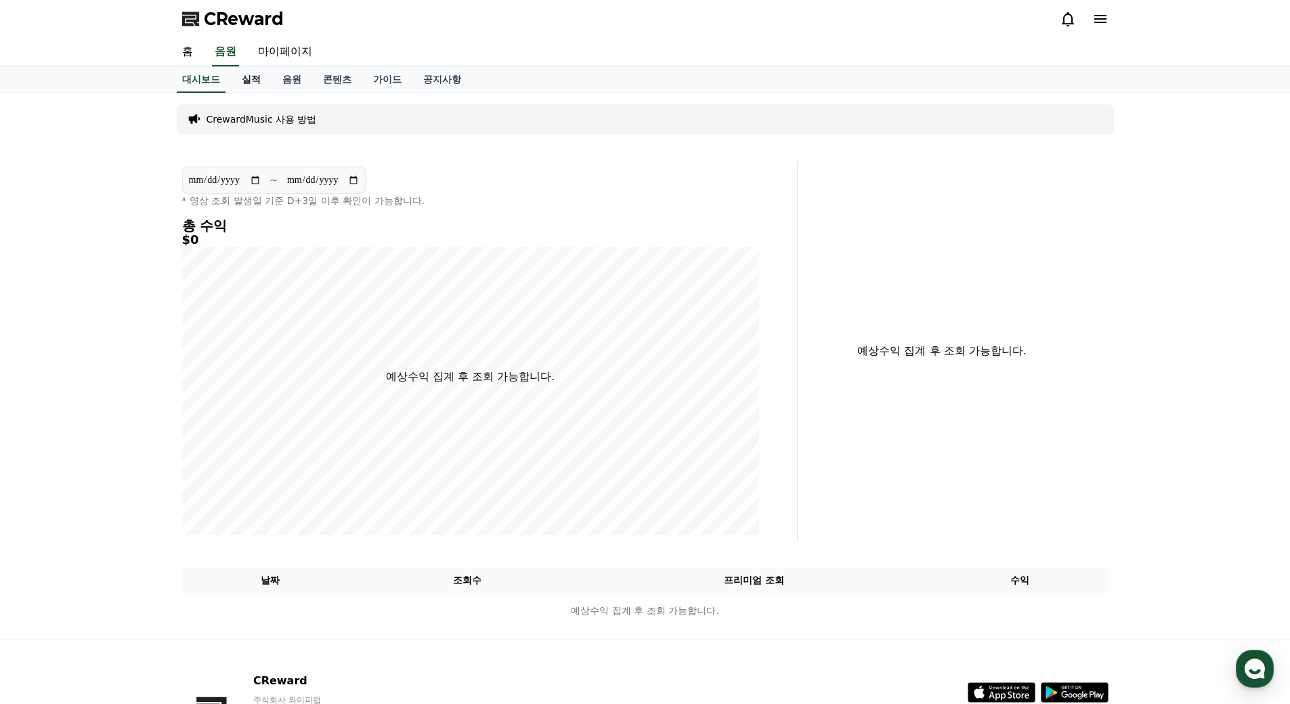
click at [248, 83] on link "실적" at bounding box center [251, 80] width 41 height 26
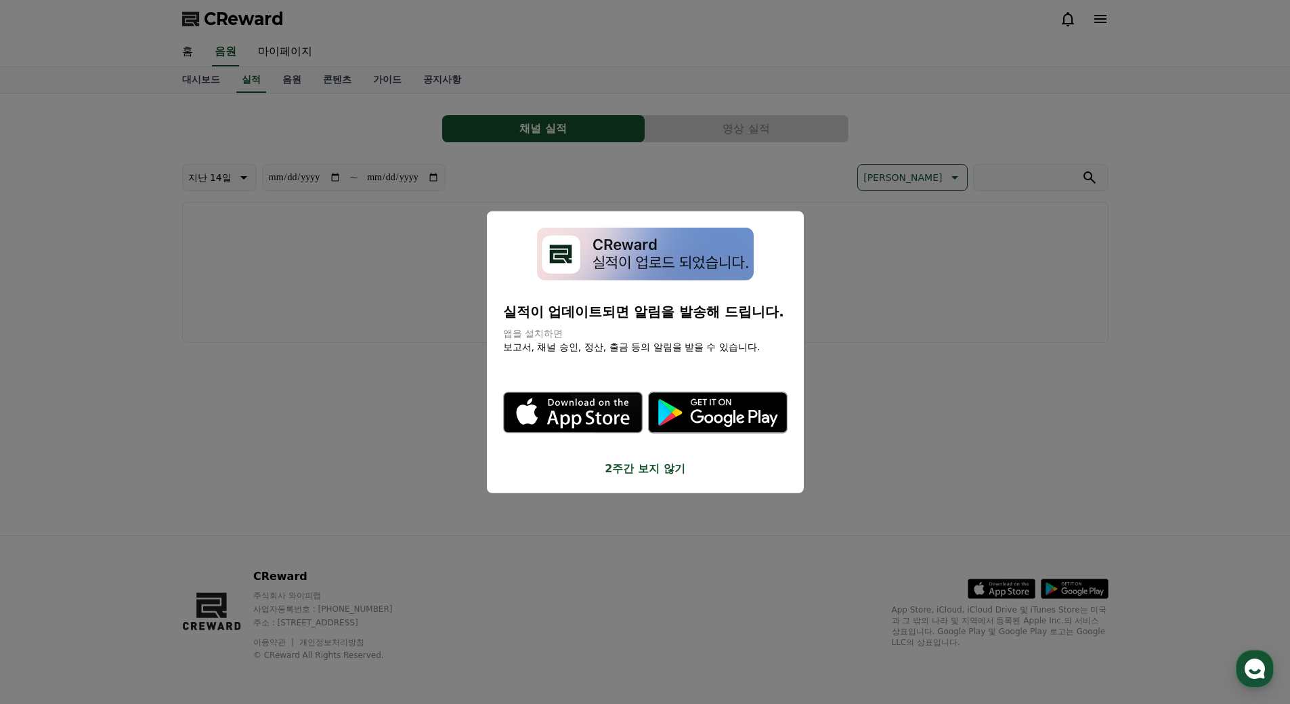
click at [651, 471] on button "2주간 보지 않기" at bounding box center [645, 469] width 285 height 16
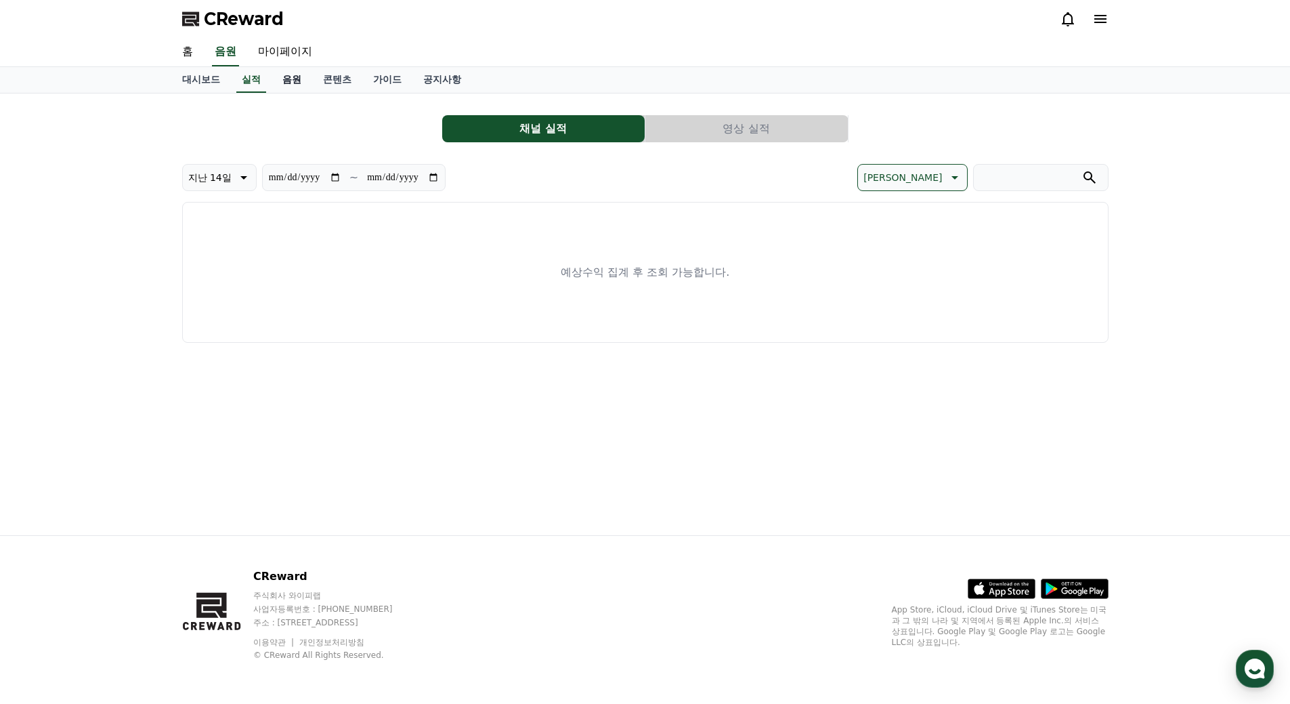
click at [288, 78] on link "음원" at bounding box center [292, 80] width 41 height 26
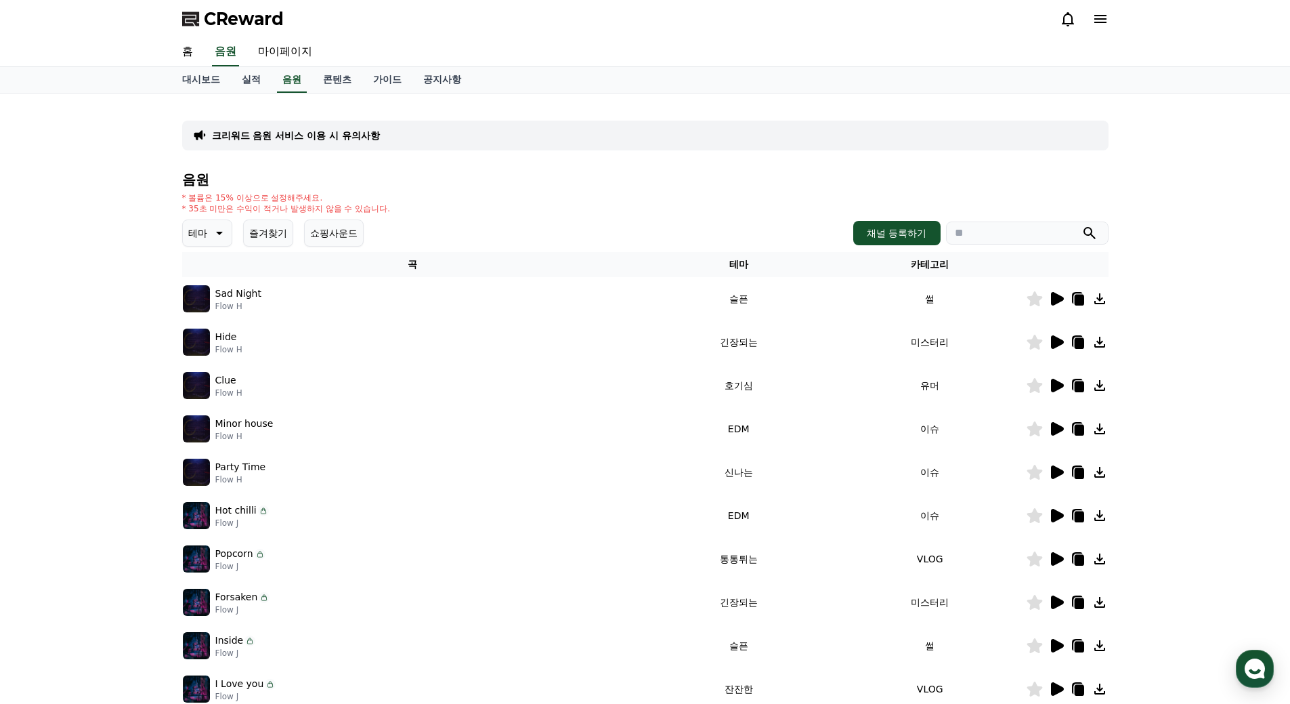
click at [1060, 304] on icon at bounding box center [1057, 299] width 16 height 16
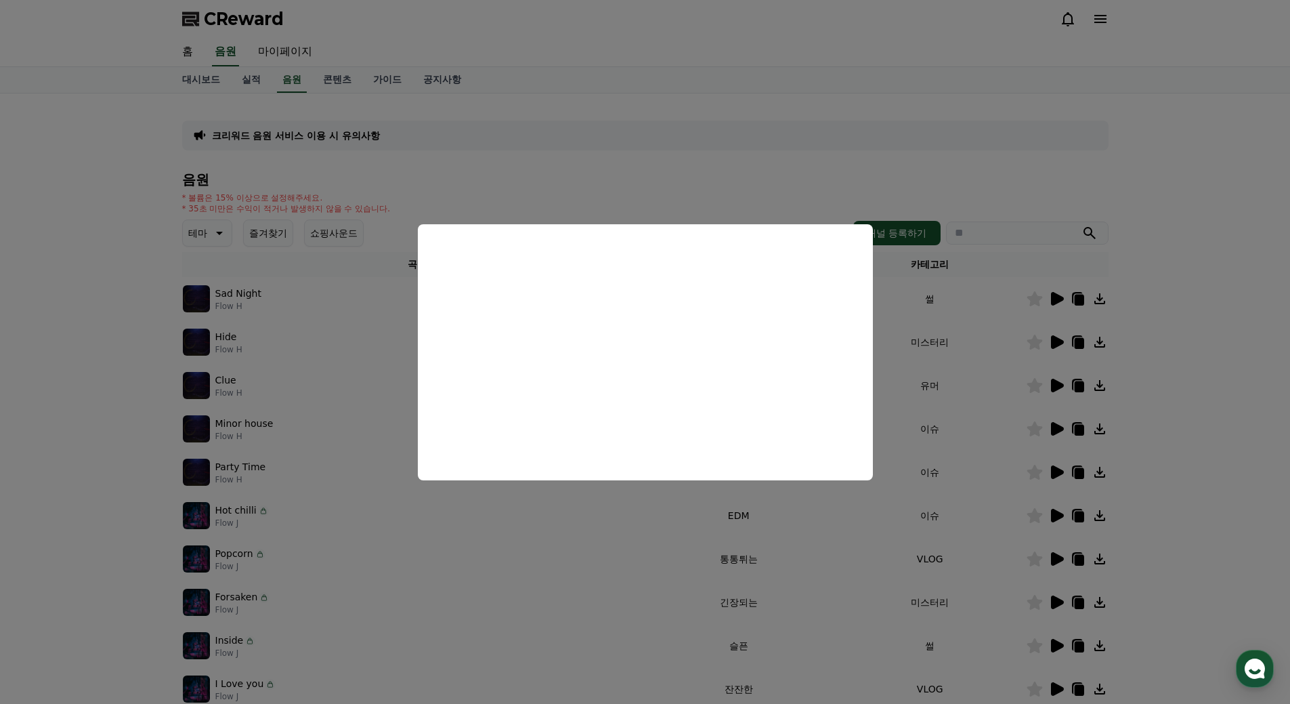
click at [1211, 303] on button "close modal" at bounding box center [645, 352] width 1290 height 704
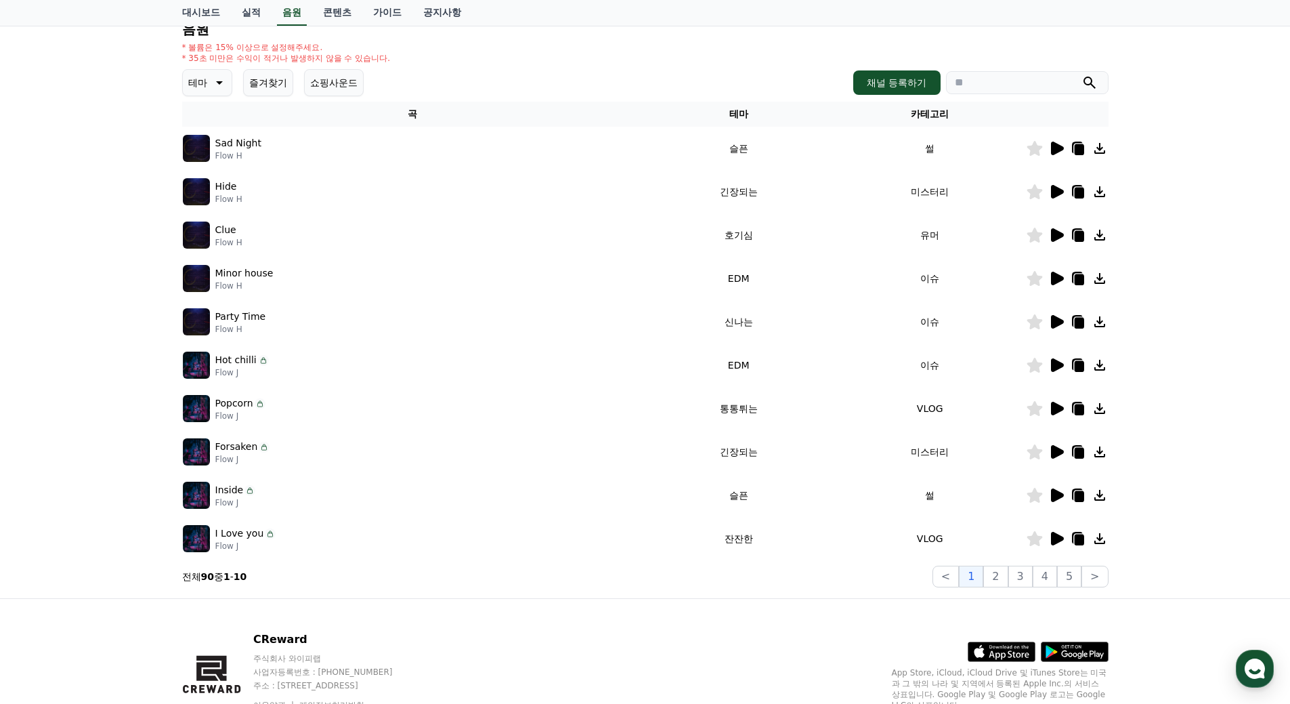
scroll to position [213, 0]
